Goal: Obtain resource: Download file/media

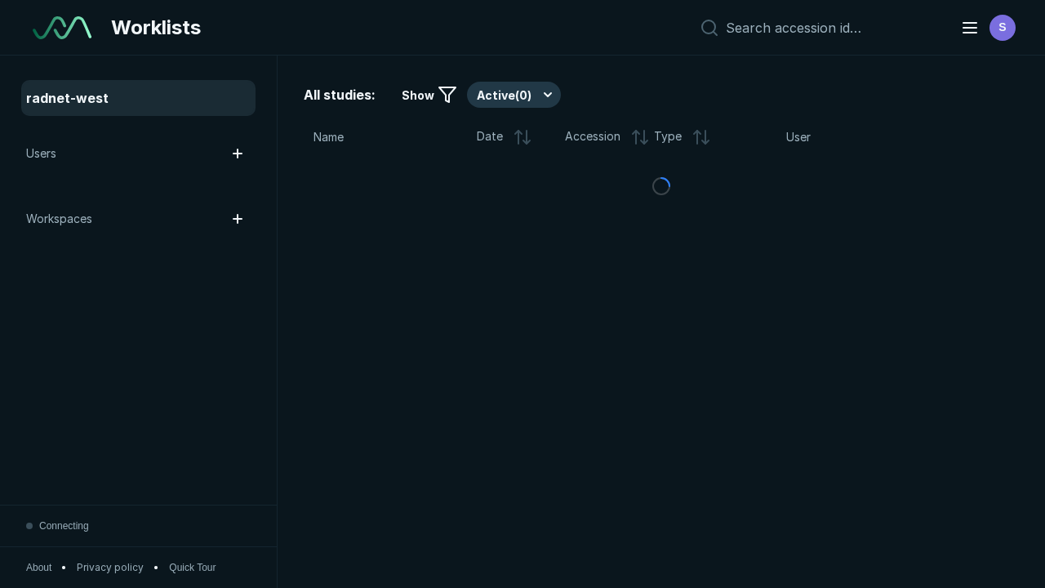
scroll to position [4459, 6801]
